Goal: Transaction & Acquisition: Purchase product/service

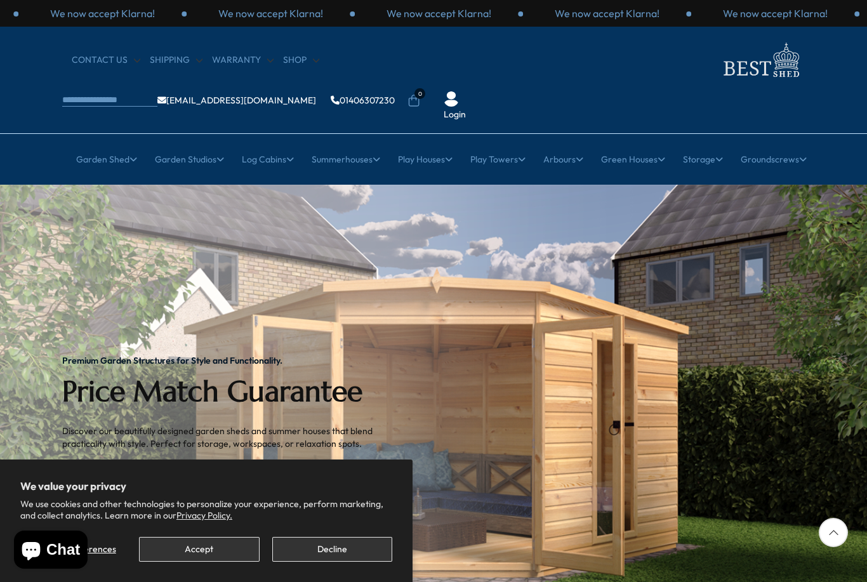
click at [180, 553] on button "Accept" at bounding box center [199, 549] width 120 height 25
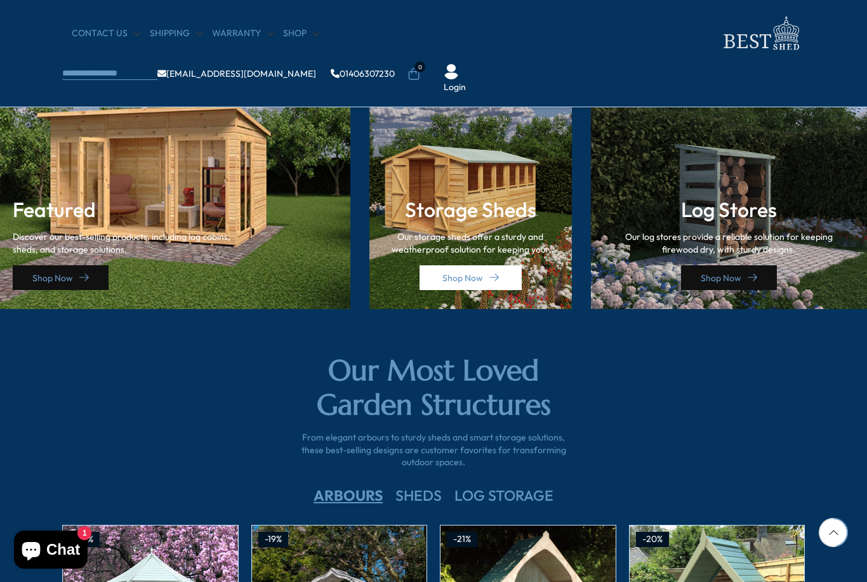
scroll to position [1808, 0]
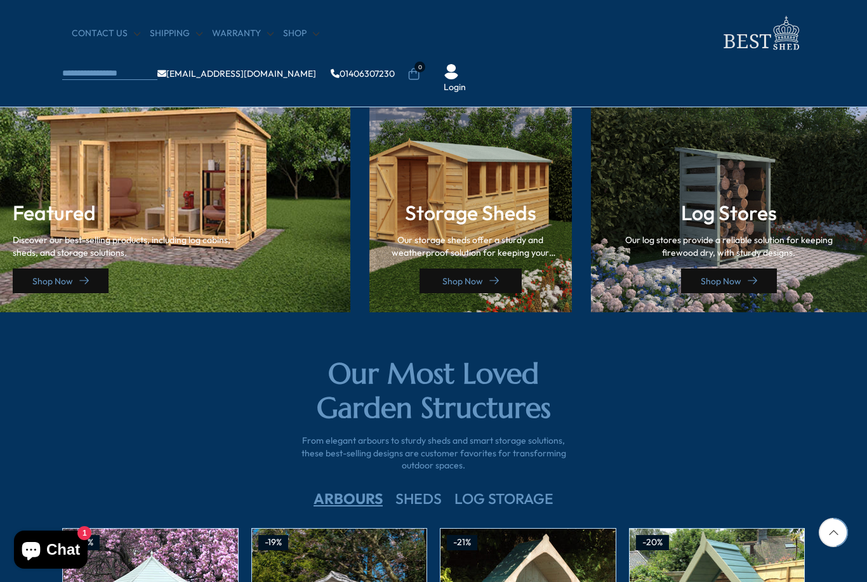
click at [472, 283] on link "Shop Now" at bounding box center [470, 280] width 102 height 25
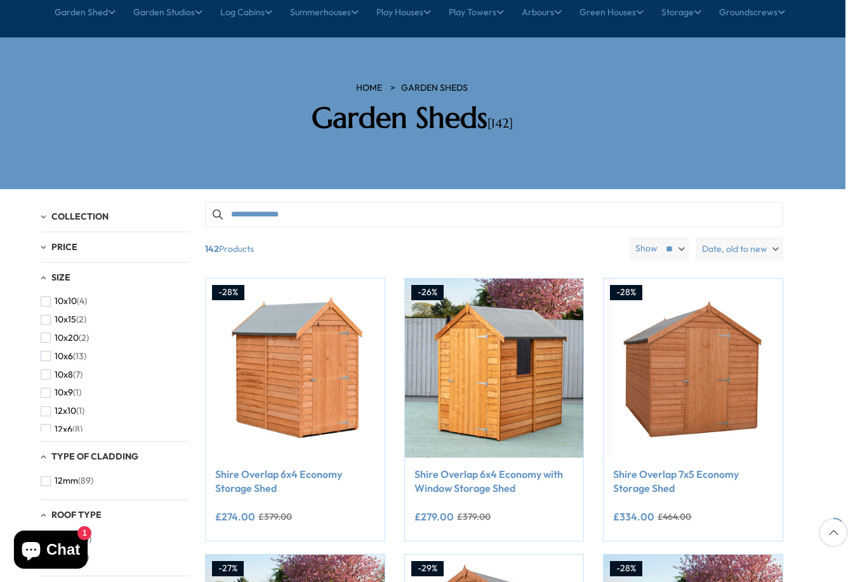
scroll to position [147, 0]
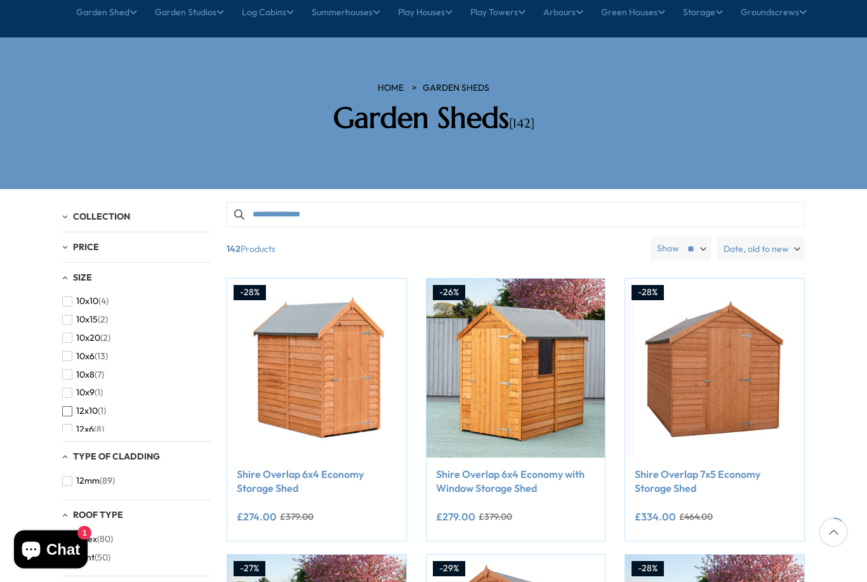
click at [77, 406] on span "12x10" at bounding box center [87, 411] width 22 height 11
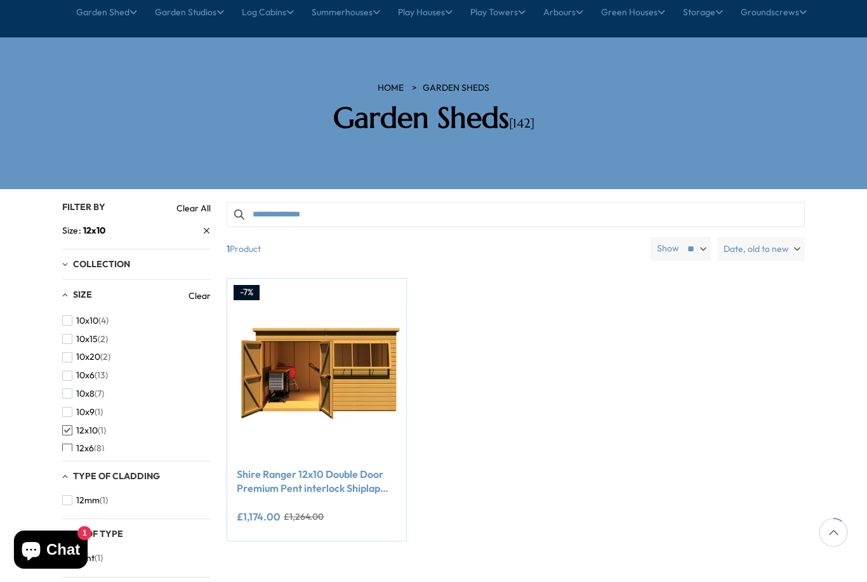
click at [69, 444] on span "button" at bounding box center [67, 449] width 10 height 10
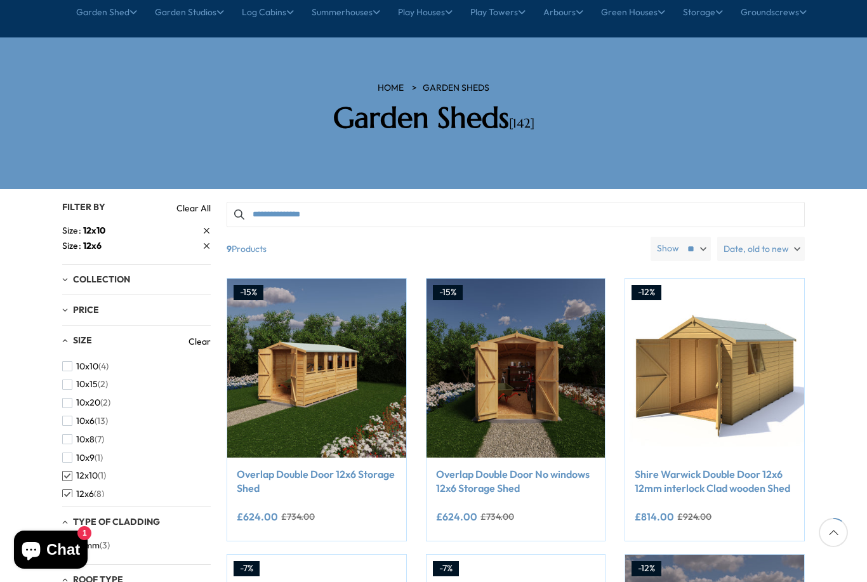
click at [71, 489] on span "button" at bounding box center [67, 494] width 10 height 10
